Goal: Communication & Community: Answer question/provide support

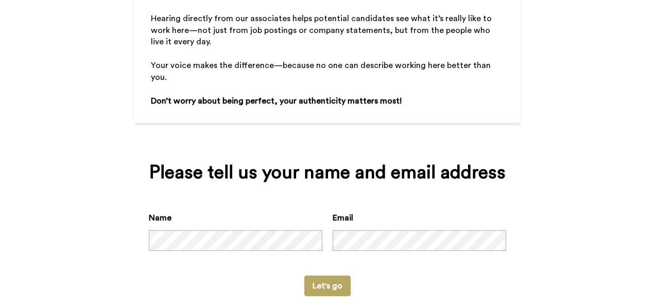
scroll to position [178, 0]
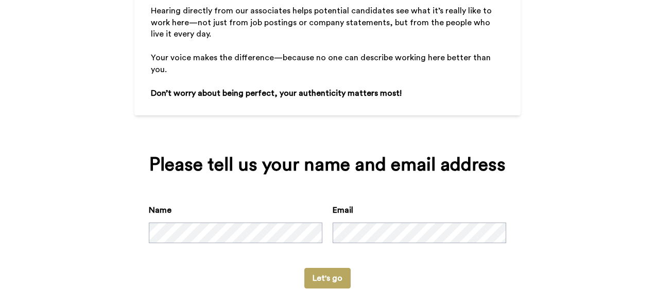
click at [321, 270] on button "Let's go" at bounding box center [327, 278] width 46 height 21
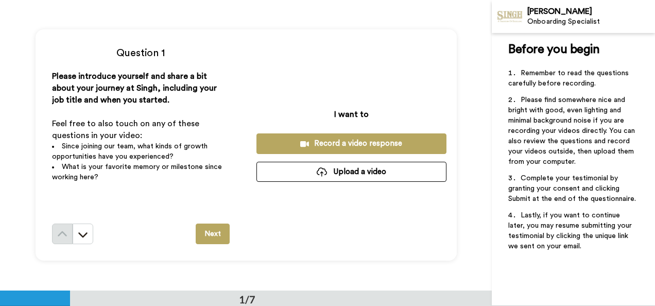
click at [354, 139] on div "Record a video response" at bounding box center [352, 143] width 174 height 11
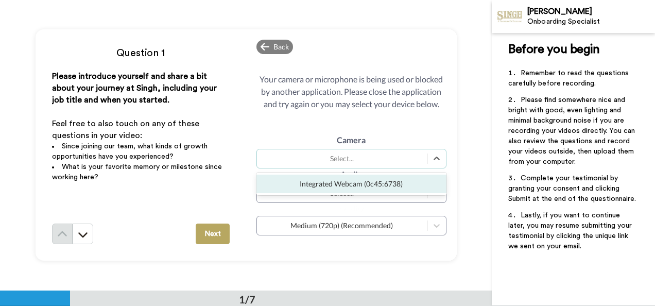
click at [384, 152] on div "Select..." at bounding box center [351, 159] width 190 height 20
click at [382, 188] on div "Integrated Webcam (0c45:6738)" at bounding box center [351, 184] width 190 height 19
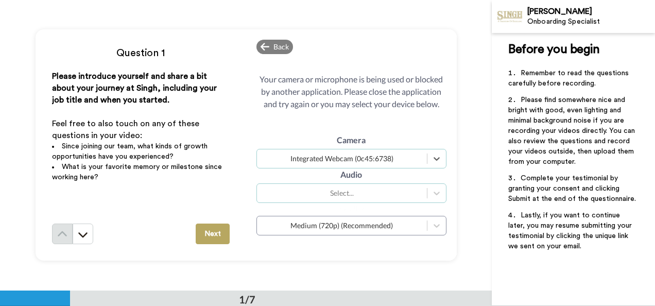
click at [372, 191] on div "Select..." at bounding box center [342, 193] width 160 height 10
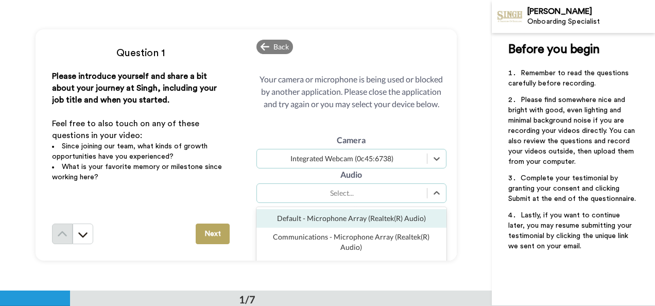
click at [365, 221] on div "Default - Microphone Array (Realtek(R) Audio)" at bounding box center [351, 218] width 190 height 19
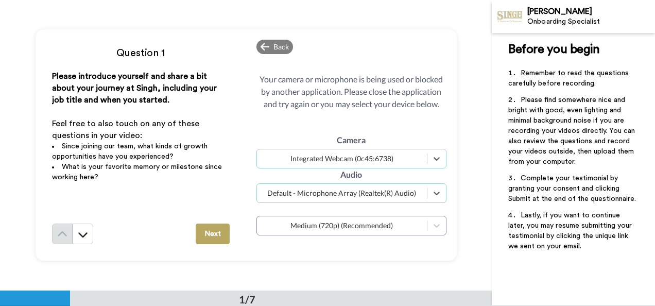
click at [211, 232] on button "Next" at bounding box center [213, 234] width 34 height 21
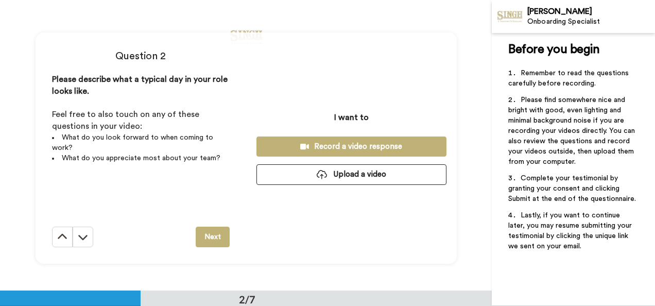
scroll to position [290, 0]
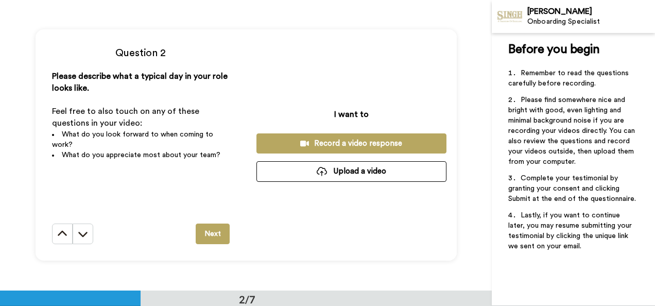
click at [290, 142] on div "Record a video response" at bounding box center [352, 143] width 174 height 11
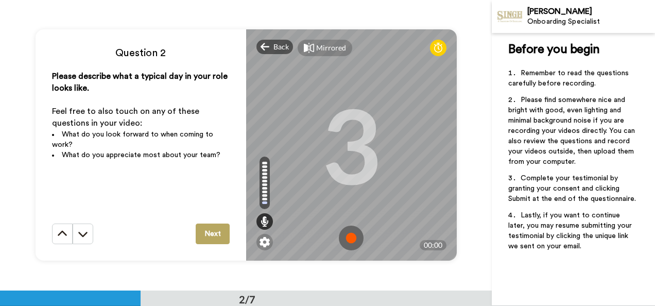
click at [343, 233] on img at bounding box center [351, 238] width 25 height 25
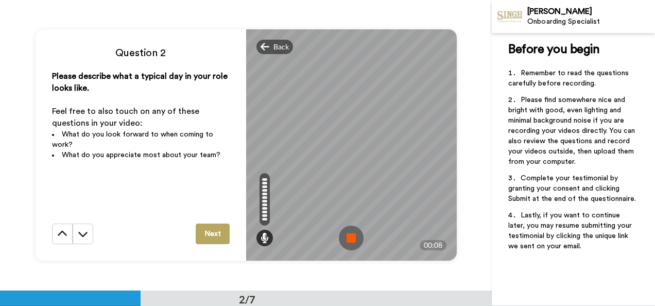
click at [348, 234] on img at bounding box center [351, 238] width 25 height 25
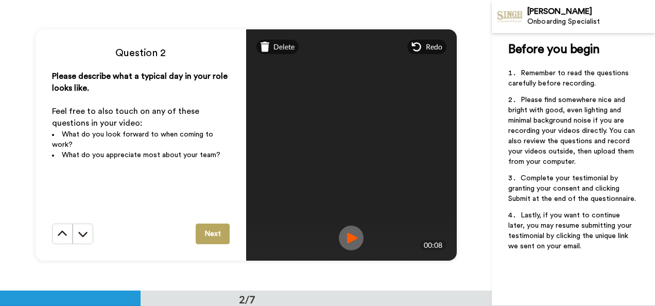
click at [210, 232] on button "Next" at bounding box center [213, 234] width 34 height 21
